Goal: Information Seeking & Learning: Learn about a topic

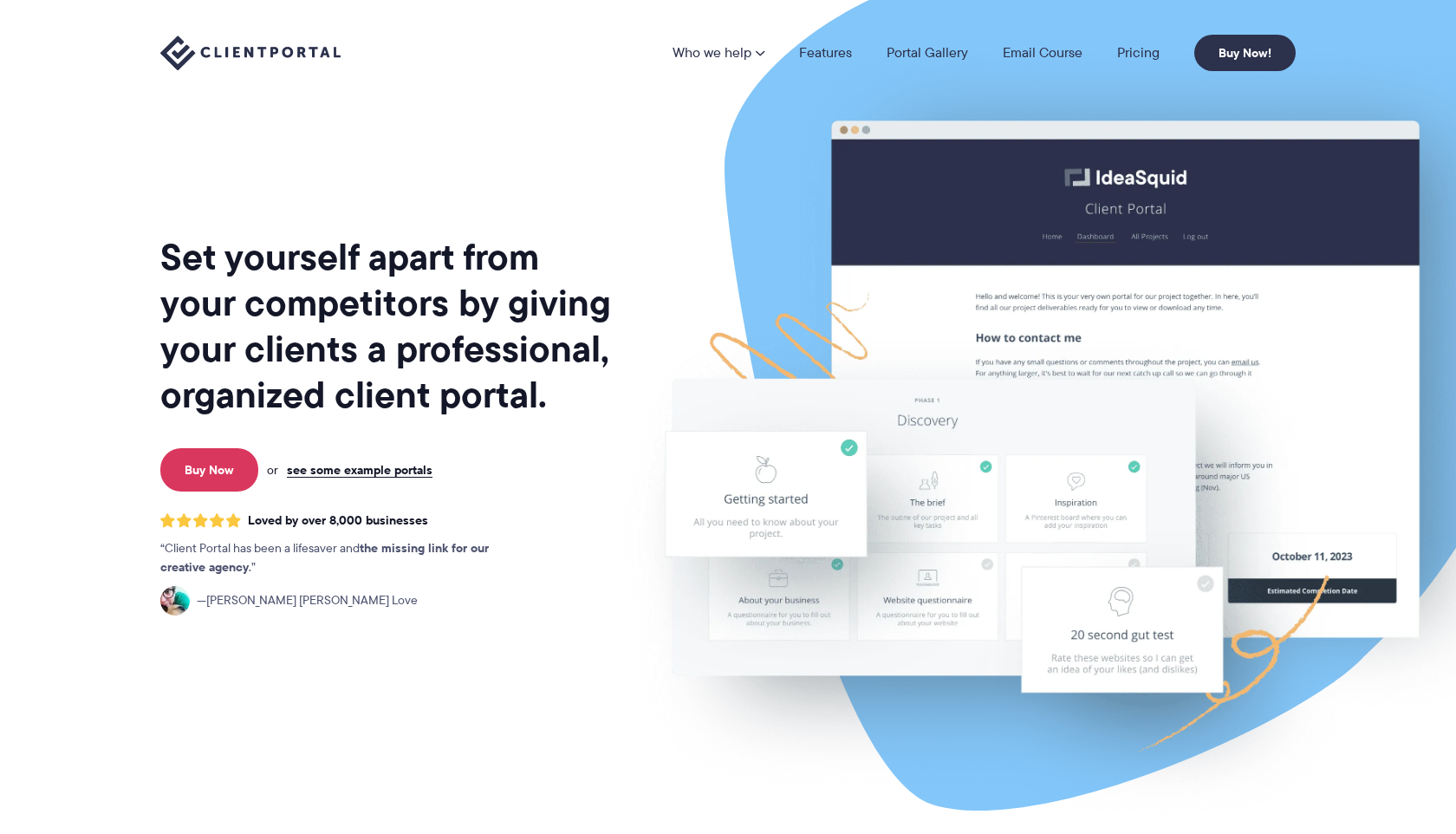
click at [301, 57] on img at bounding box center [251, 53] width 180 height 35
click at [816, 57] on link "Features" at bounding box center [826, 53] width 53 height 14
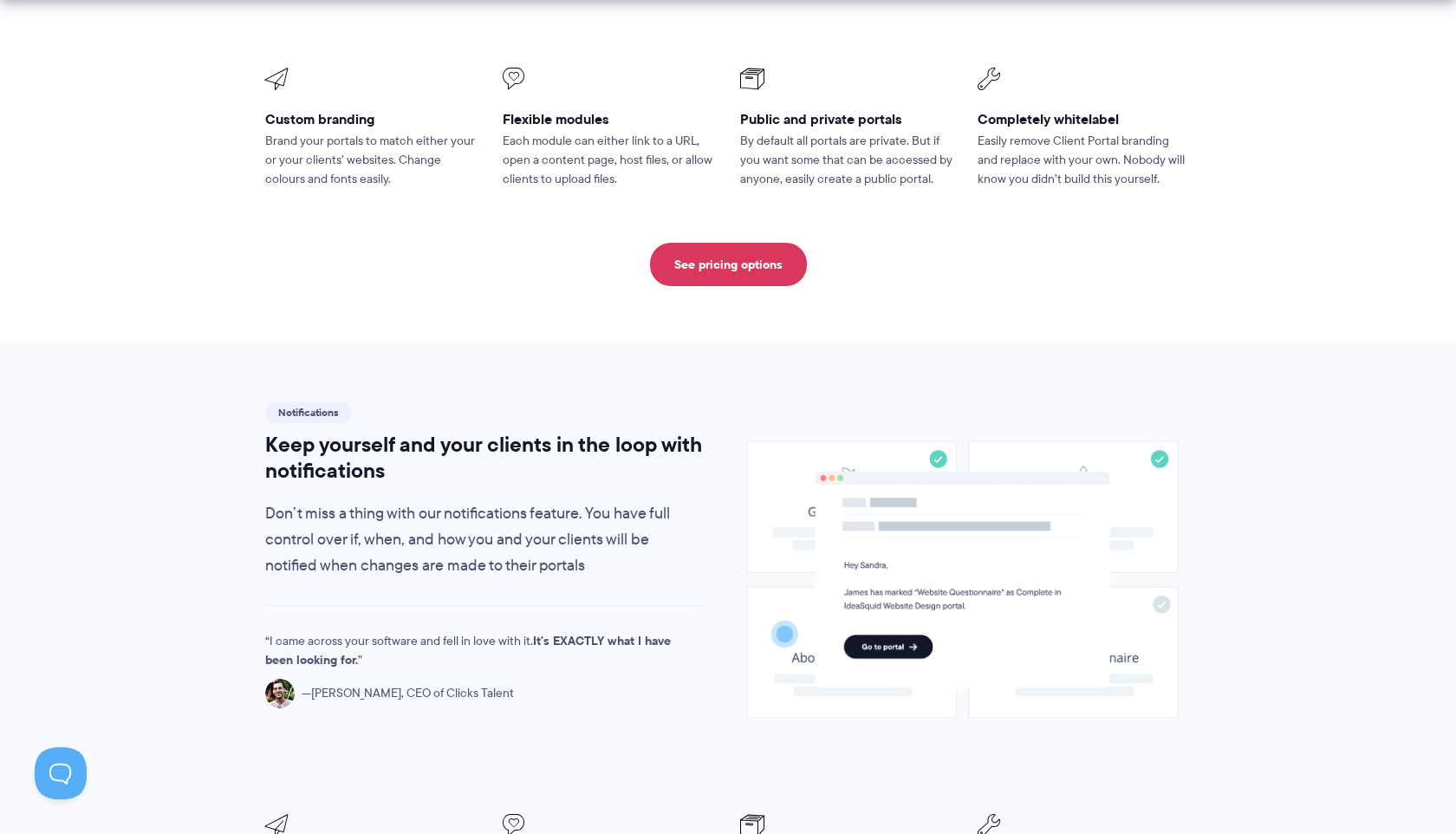
scroll to position [926, 0]
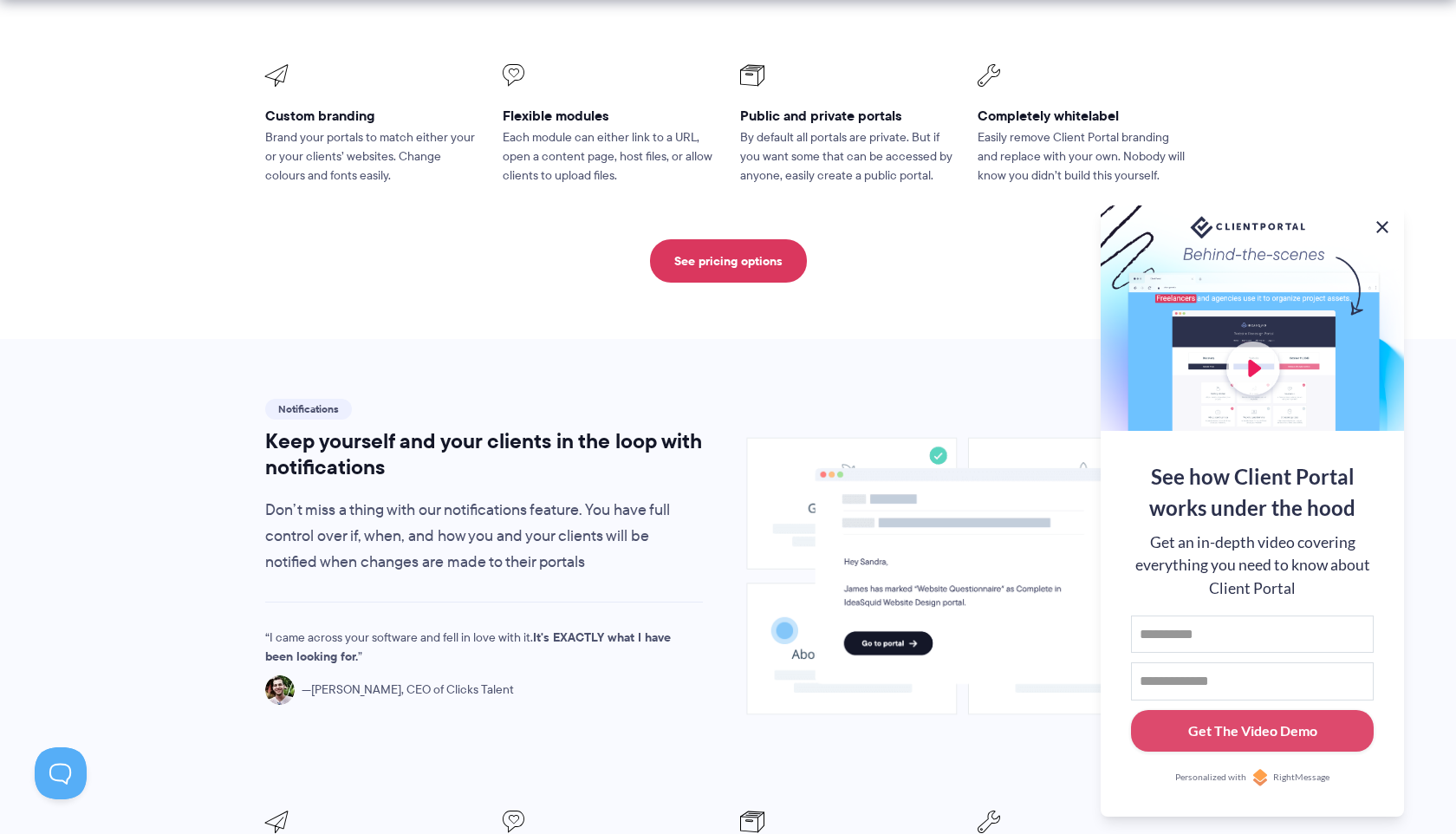
click at [1383, 223] on button at bounding box center [1383, 226] width 21 height 21
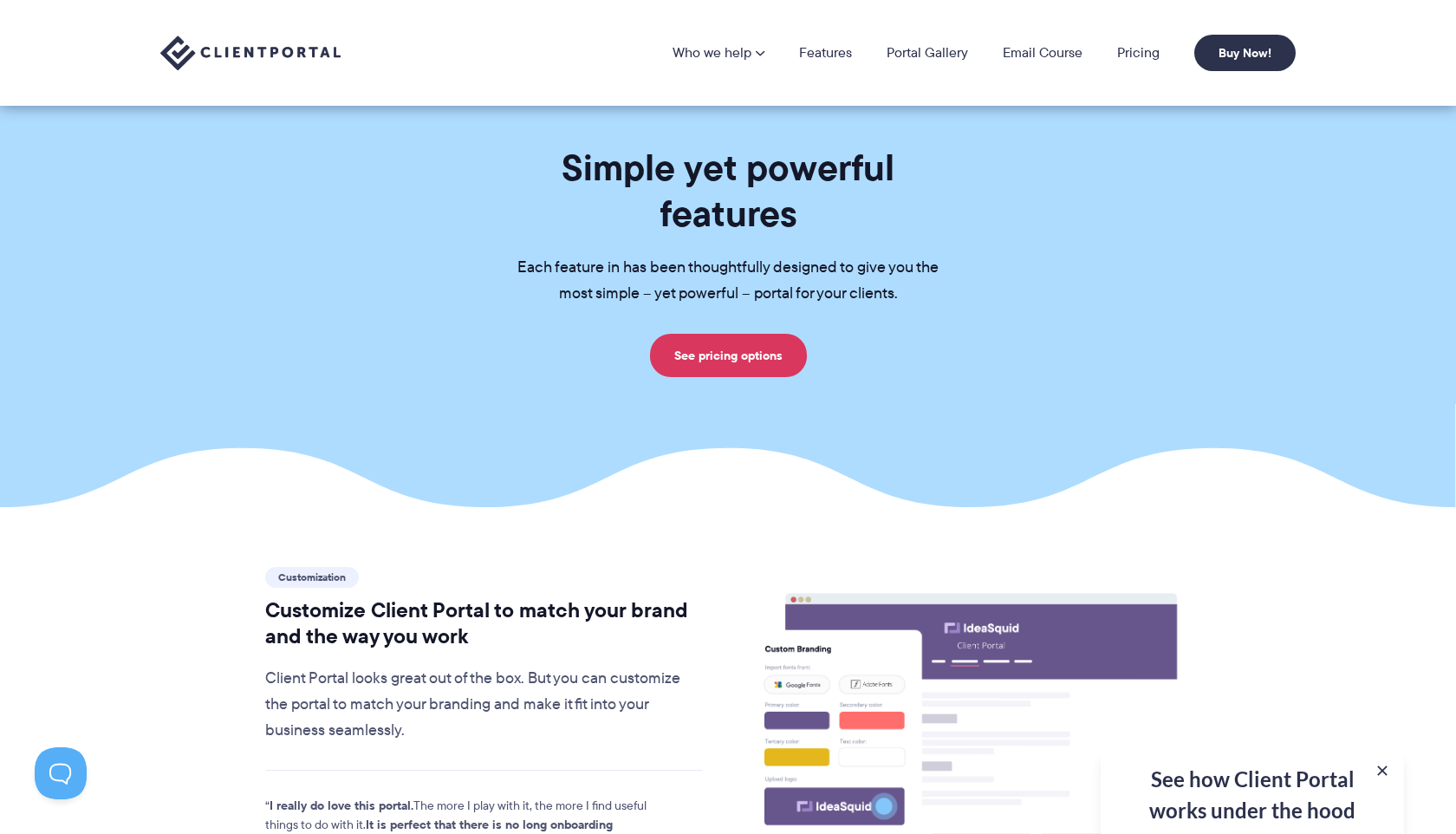
scroll to position [0, 0]
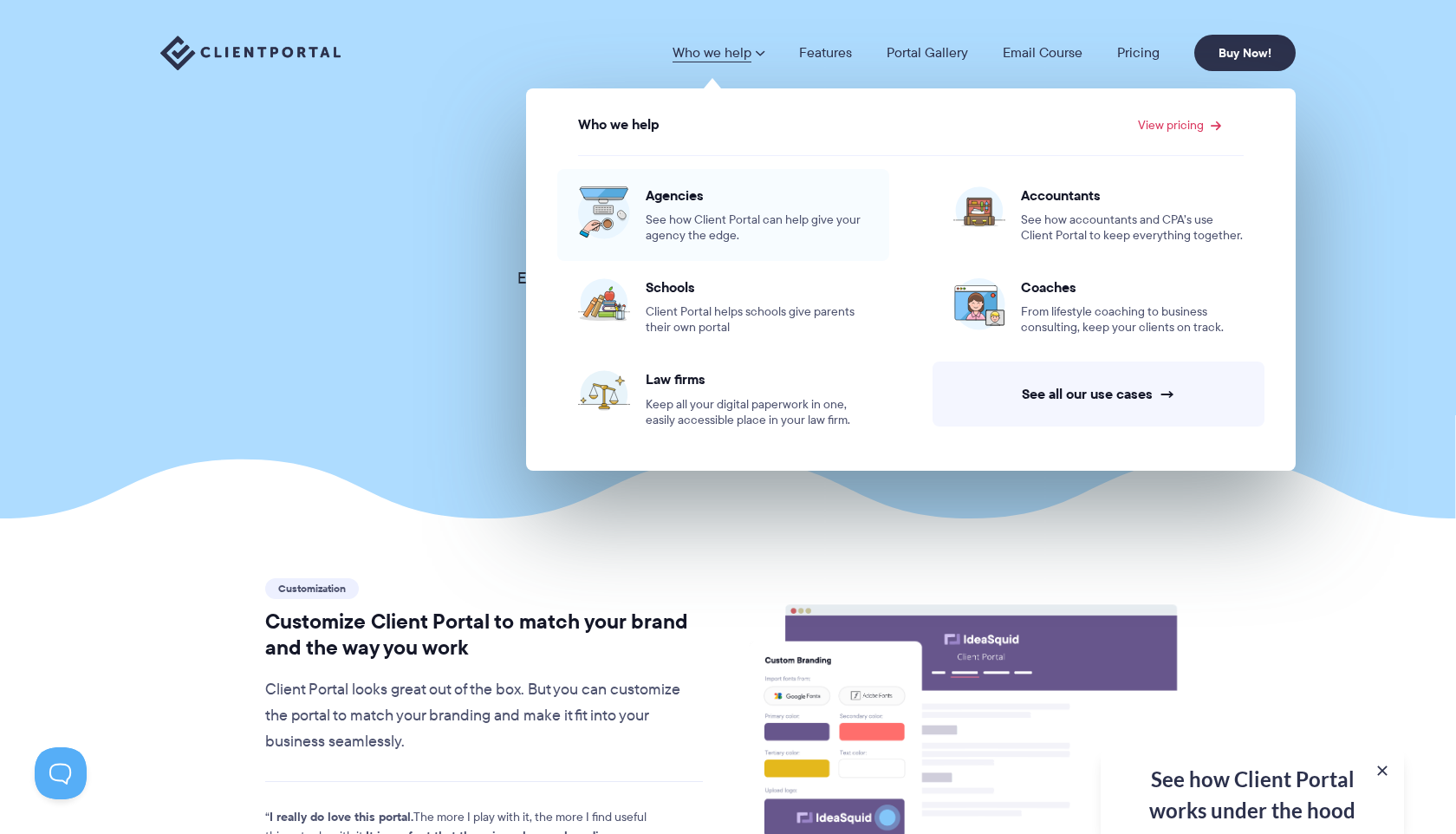
click at [704, 213] on span "See how Client Portal can help give your agency the edge." at bounding box center [756, 228] width 222 height 31
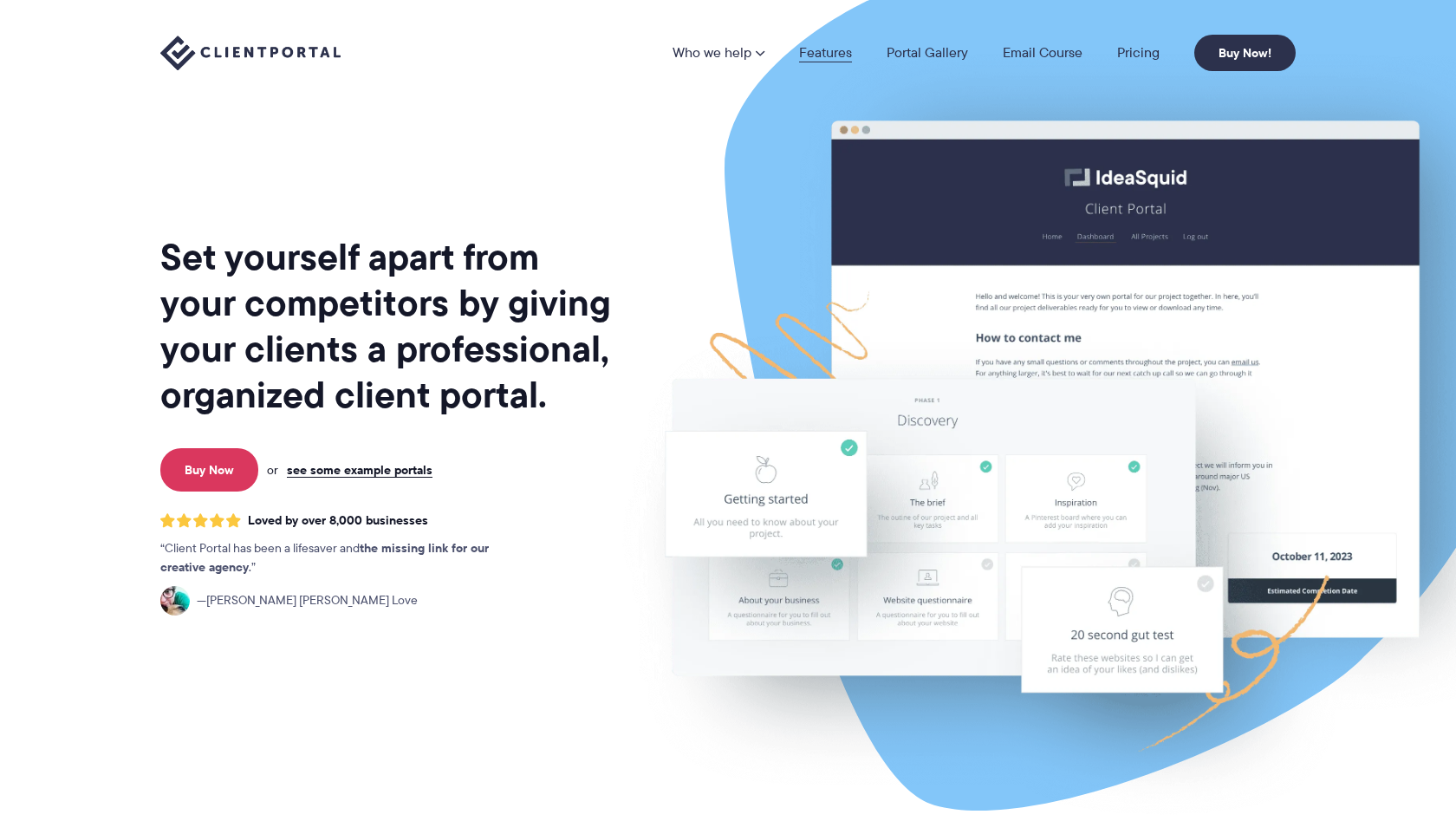
click at [837, 50] on link "Features" at bounding box center [826, 53] width 53 height 14
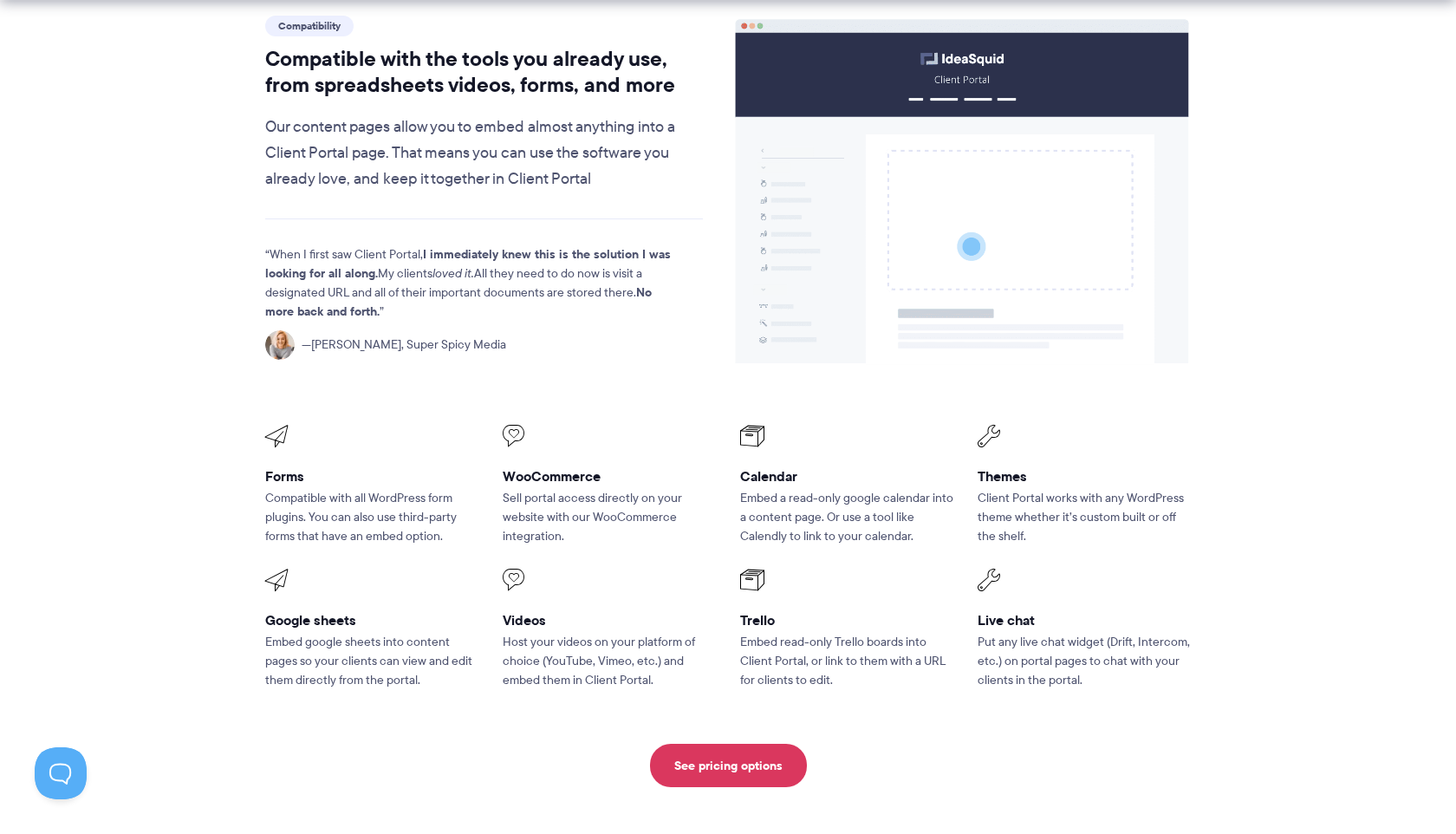
scroll to position [2074, 0]
